Goal: Information Seeking & Learning: Learn about a topic

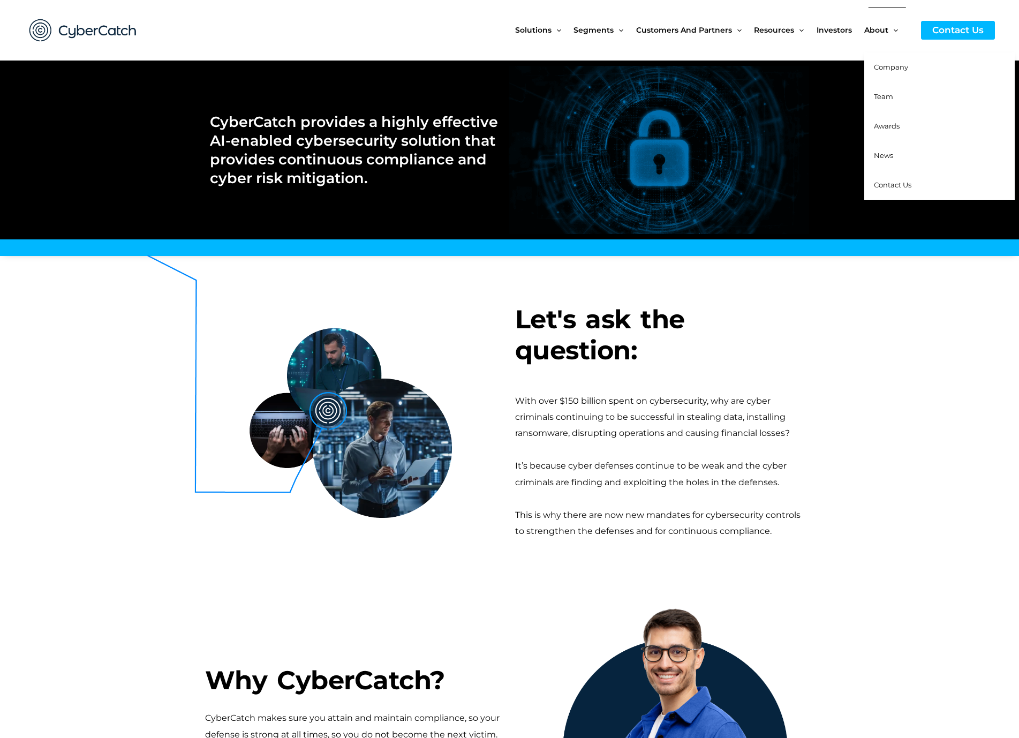
click at [882, 97] on span "Team" at bounding box center [883, 96] width 19 height 9
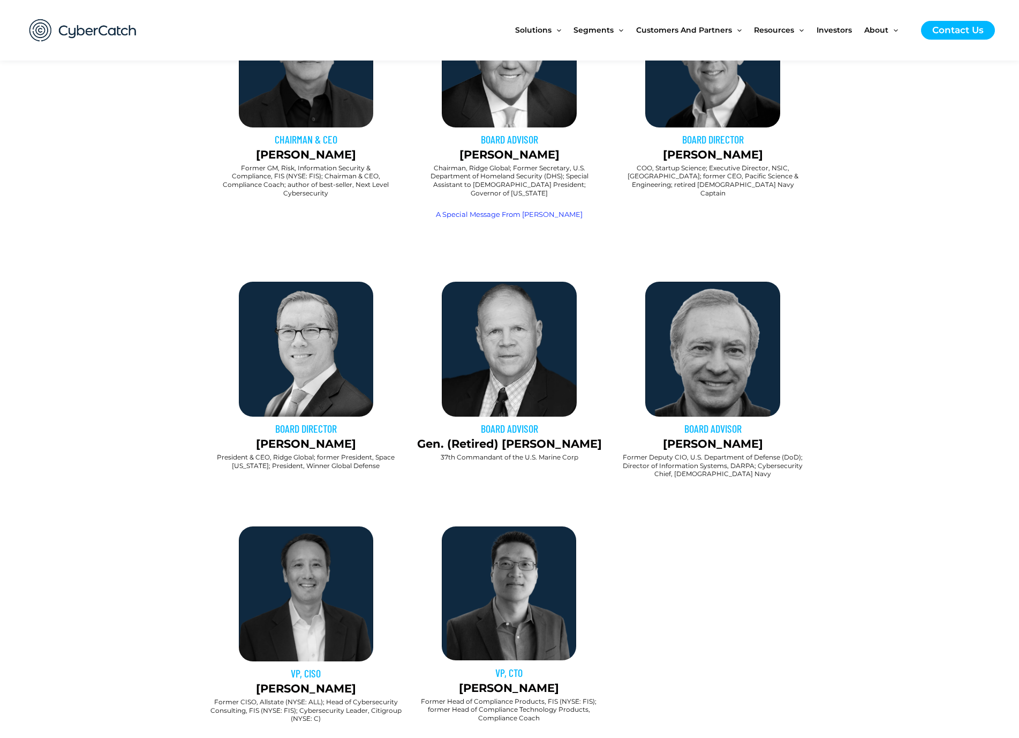
scroll to position [375, 0]
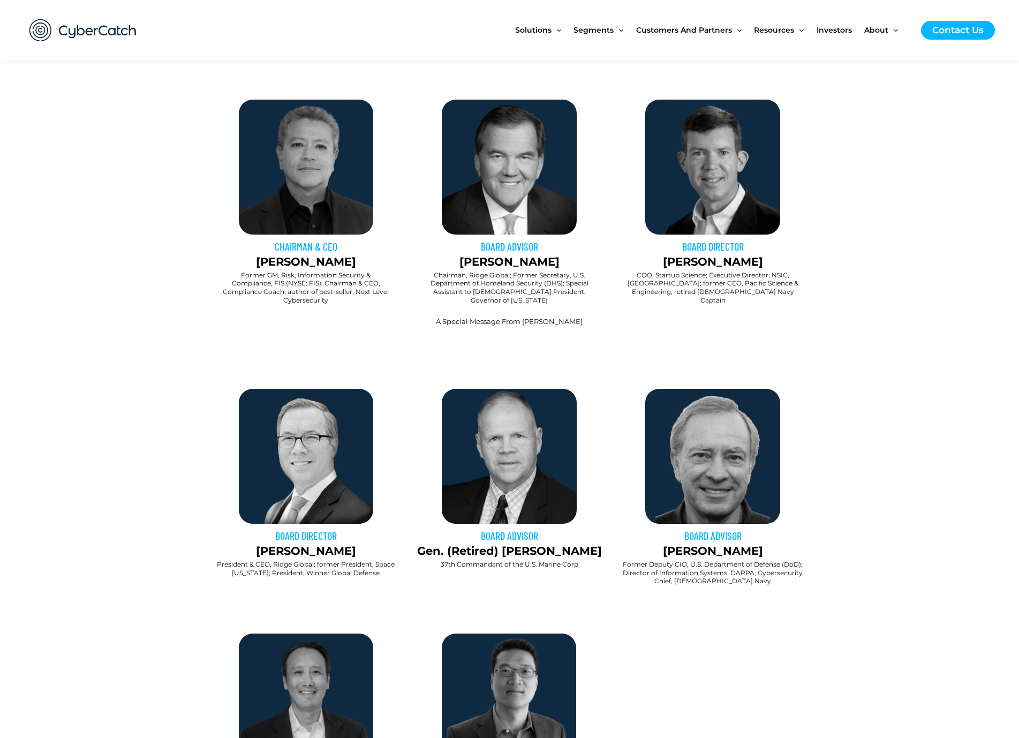
click at [503, 317] on link "A Special Message From [PERSON_NAME]" at bounding box center [509, 321] width 147 height 9
